Goal: Information Seeking & Learning: Learn about a topic

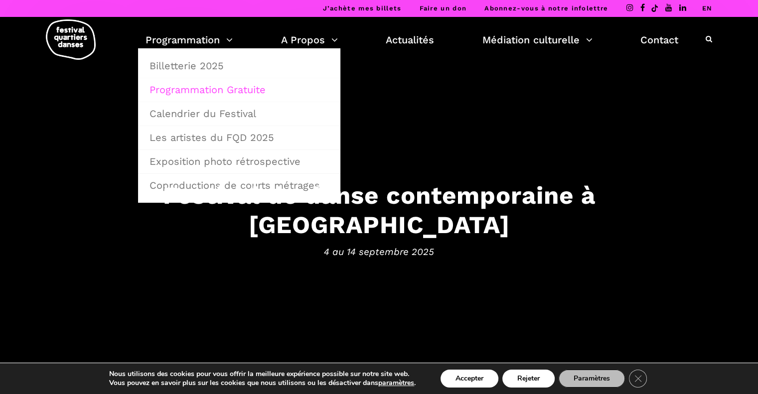
click at [189, 86] on link "Programmation Gratuite" at bounding box center [239, 89] width 191 height 23
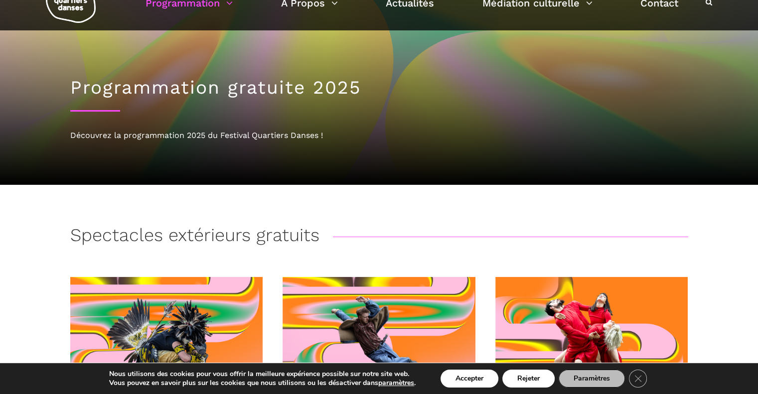
scroll to position [36, 0]
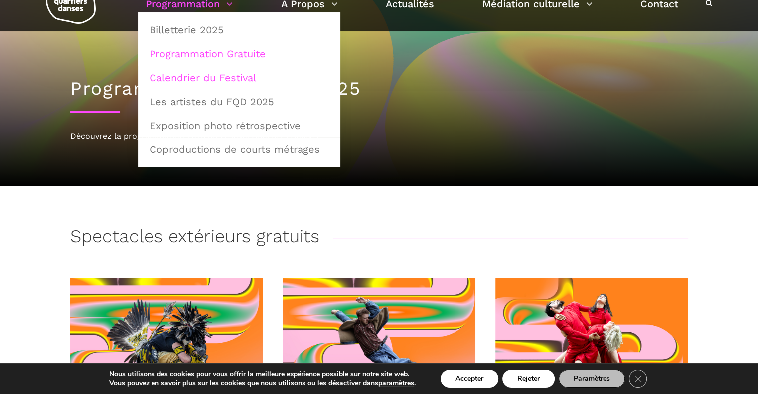
click at [218, 78] on link "Calendrier du Festival" at bounding box center [239, 77] width 191 height 23
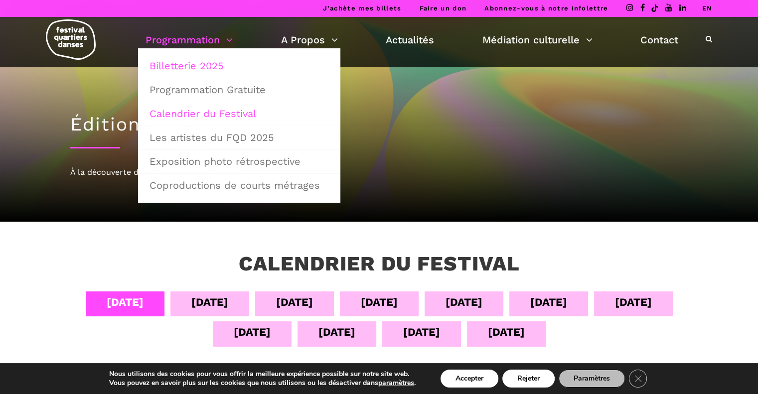
click at [191, 65] on link "Billetterie 2025" at bounding box center [239, 65] width 191 height 23
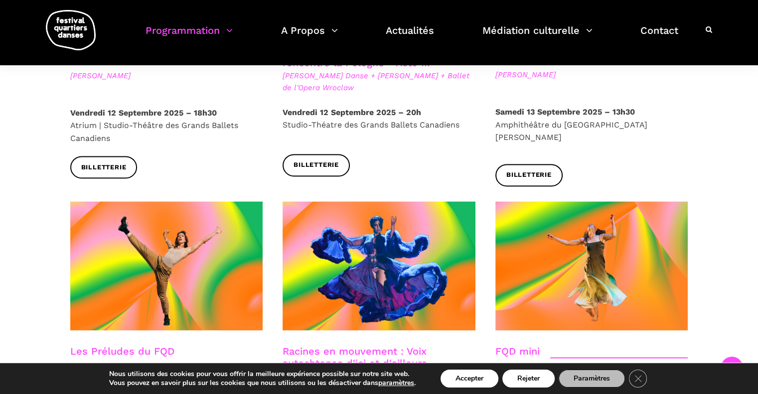
scroll to position [1296, 0]
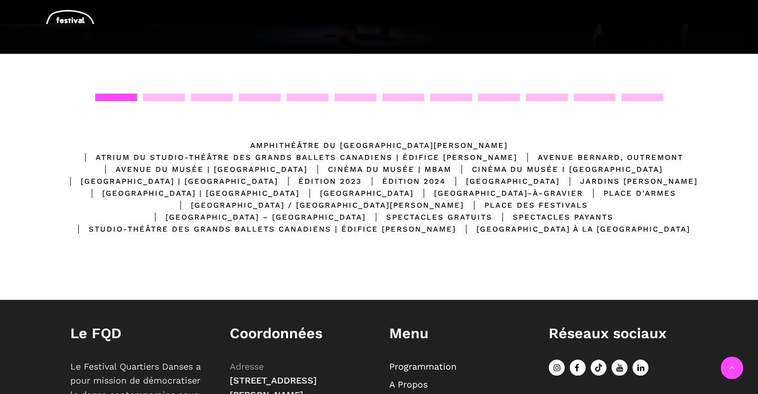
scroll to position [202, 0]
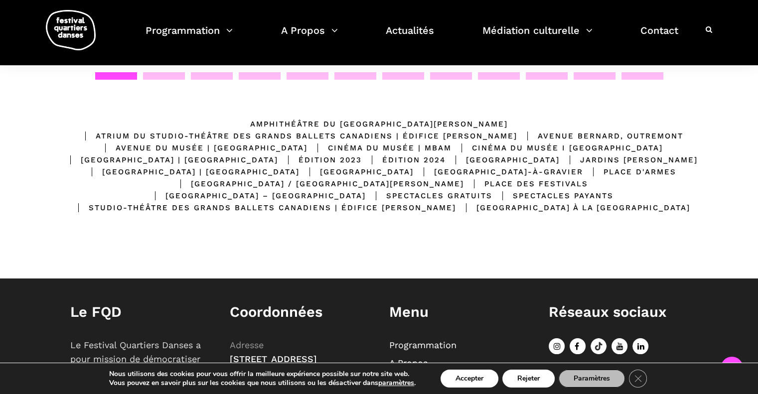
click at [480, 130] on div "Atrium du Studio-Théâtre des Grands Ballets Canadiens | Édifice Wilder" at bounding box center [296, 136] width 442 height 12
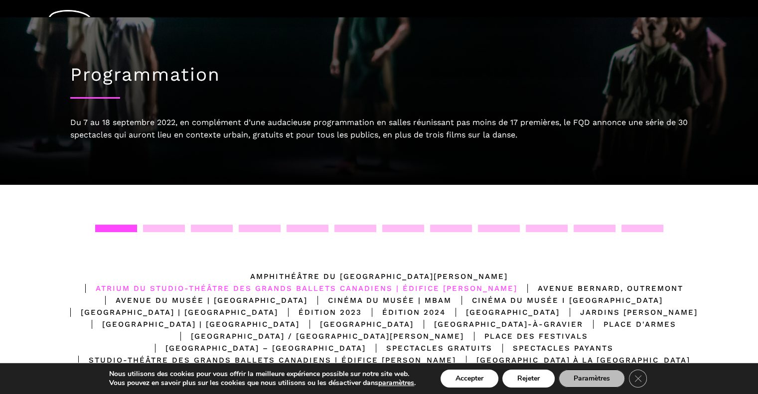
scroll to position [0, 0]
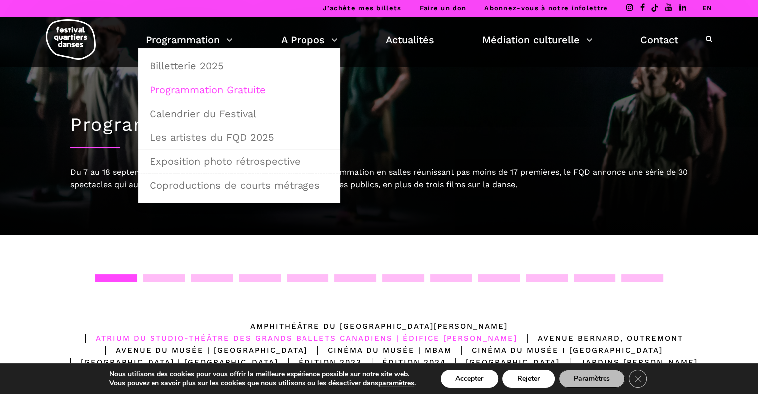
click at [184, 94] on link "Programmation Gratuite" at bounding box center [239, 89] width 191 height 23
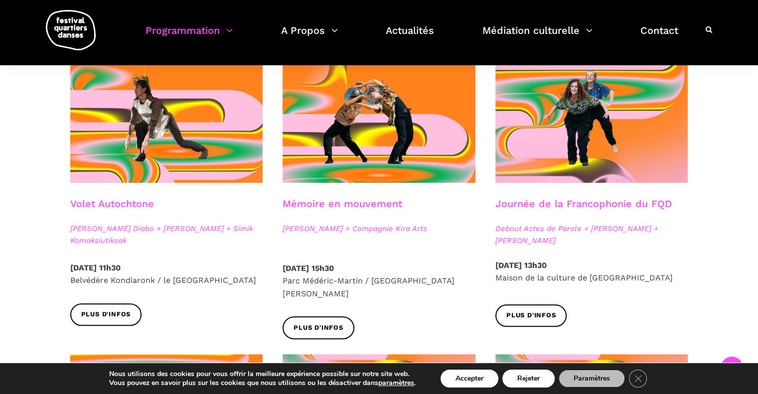
scroll to position [458, 0]
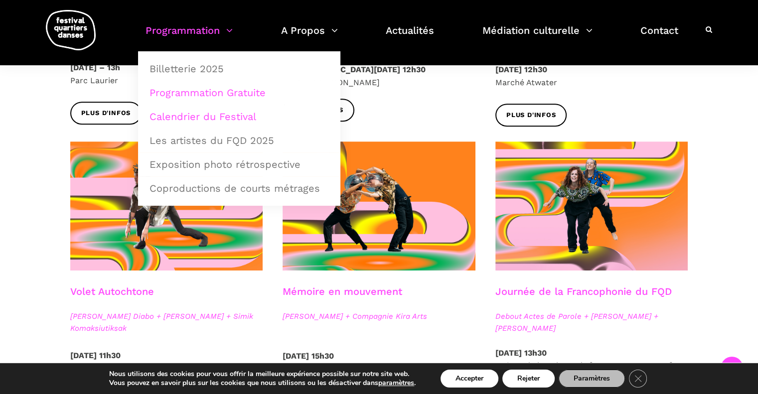
click at [214, 121] on link "Calendrier du Festival" at bounding box center [239, 116] width 191 height 23
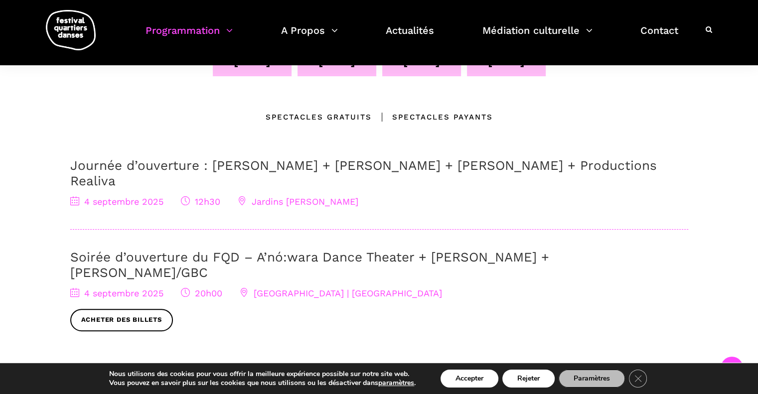
scroll to position [271, 0]
click at [254, 249] on div "Soirée d’ouverture du FQD – A’nó:wara Dance Theater + [PERSON_NAME] + [PERSON_N…" at bounding box center [379, 290] width 618 height 82
click at [278, 249] on link "Soirée d’ouverture du FQD – A’nó:wara Dance Theater + [PERSON_NAME] + [PERSON_N…" at bounding box center [309, 264] width 479 height 30
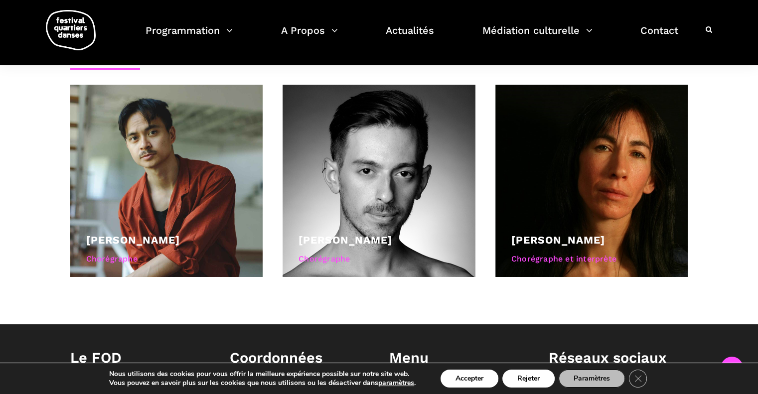
scroll to position [684, 0]
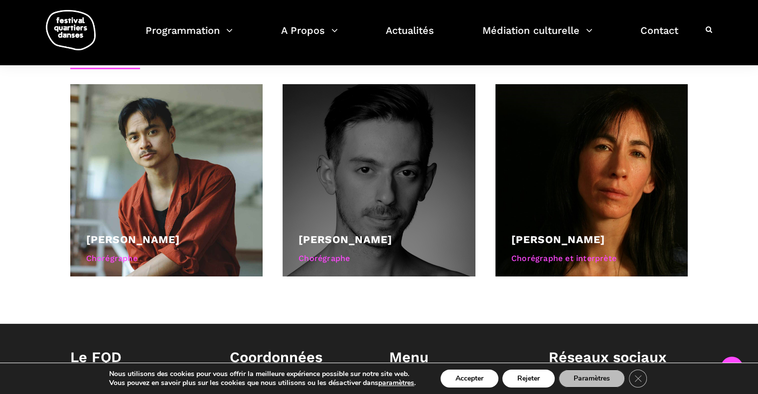
click at [382, 238] on link "[PERSON_NAME]" at bounding box center [345, 239] width 94 height 12
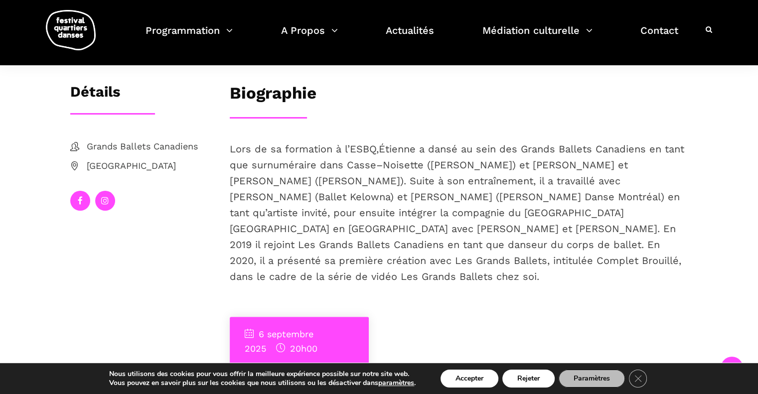
scroll to position [171, 0]
